Goal: Complete application form

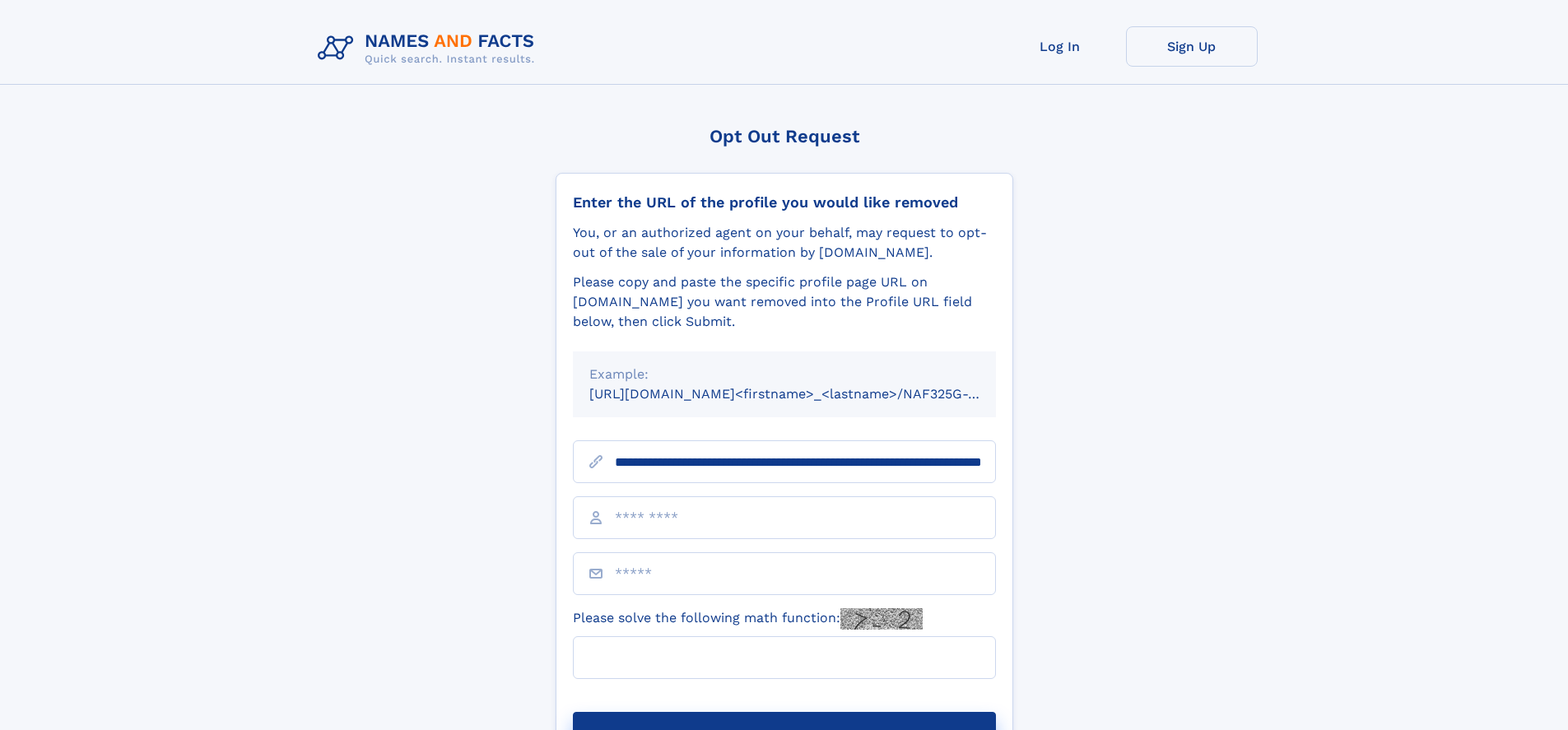
scroll to position [0, 176]
type input "**********"
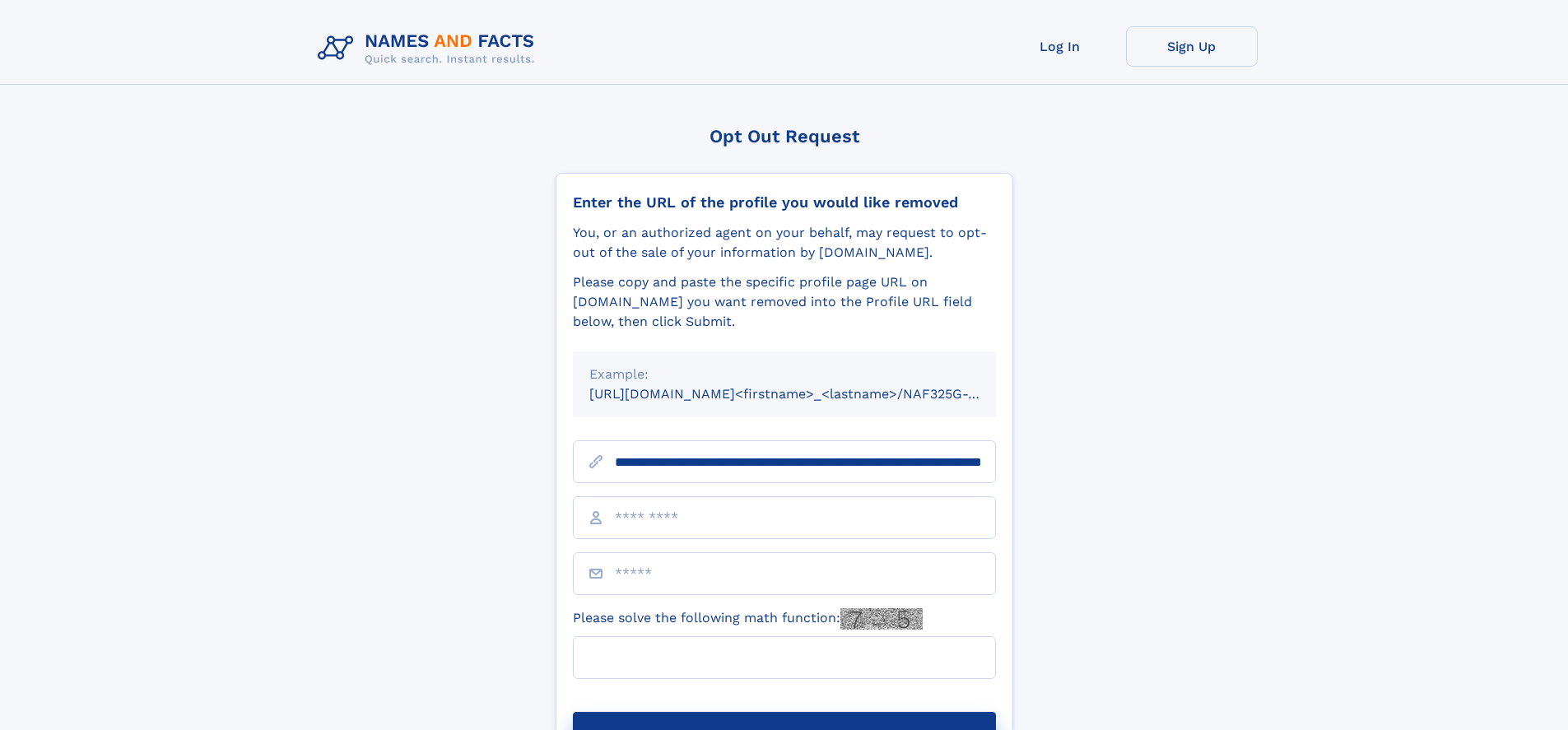
scroll to position [0, 176]
type input "**********"
